Goal: Find specific page/section

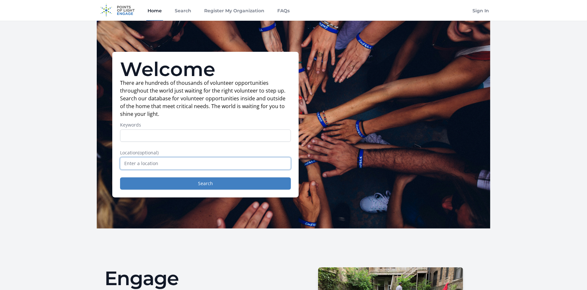
click at [149, 163] on input "text" at bounding box center [205, 163] width 171 height 12
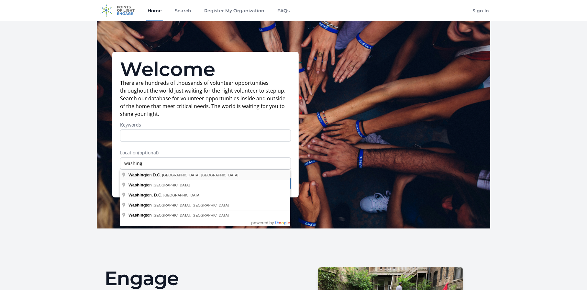
type input "[US_STATE] D.C., [GEOGRAPHIC_DATA], [GEOGRAPHIC_DATA]"
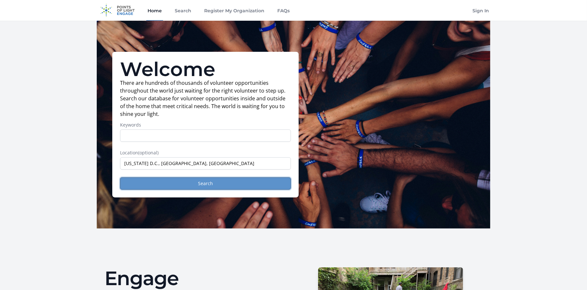
click at [181, 183] on button "Search" at bounding box center [205, 183] width 171 height 12
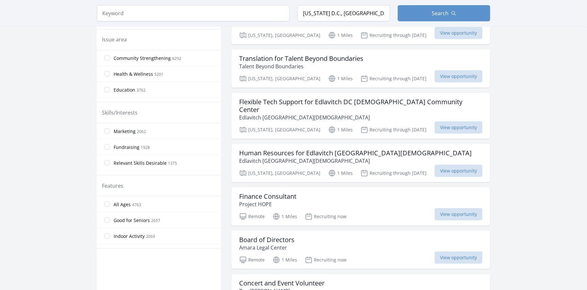
scroll to position [65, 0]
click at [108, 236] on input "Indoor Activity 2069" at bounding box center [106, 235] width 5 height 5
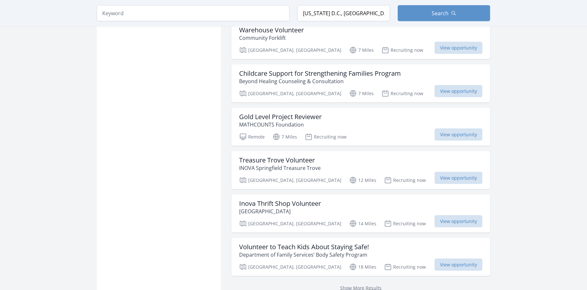
scroll to position [744, 0]
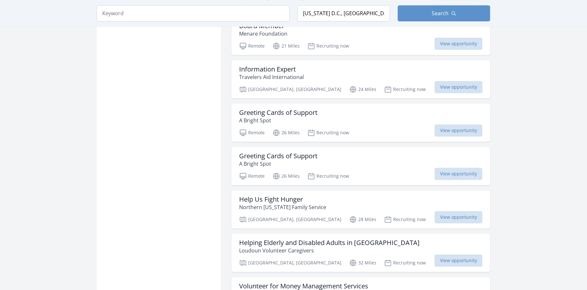
scroll to position [1455, 0]
